Goal: Transaction & Acquisition: Book appointment/travel/reservation

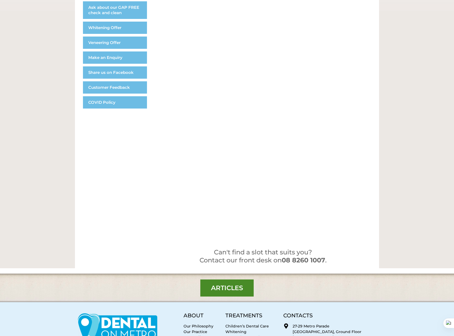
scroll to position [133, 0]
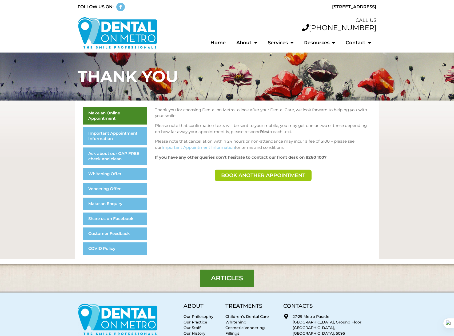
drag, startPoint x: 0, startPoint y: 0, endPoint x: 268, endPoint y: 175, distance: 320.6
click at [268, 175] on span "Book another appointment" at bounding box center [263, 175] width 84 height 5
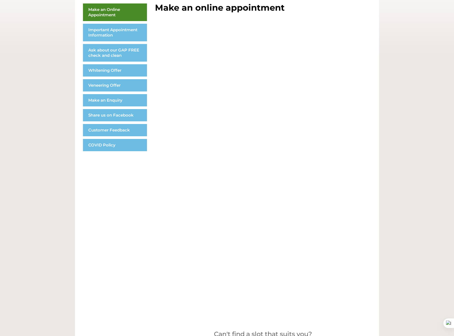
scroll to position [107, 0]
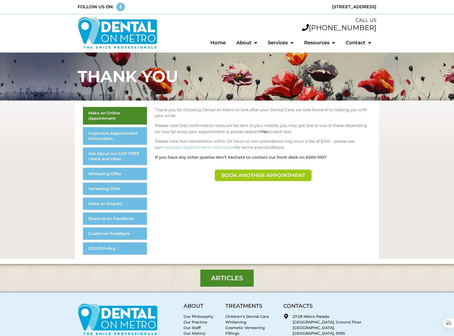
click at [271, 178] on link "Book another appointment" at bounding box center [263, 175] width 97 height 11
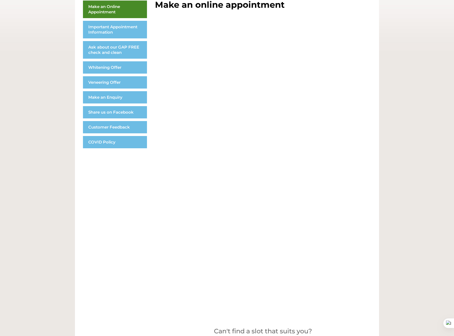
scroll to position [107, 0]
